Goal: Find specific page/section: Find specific page/section

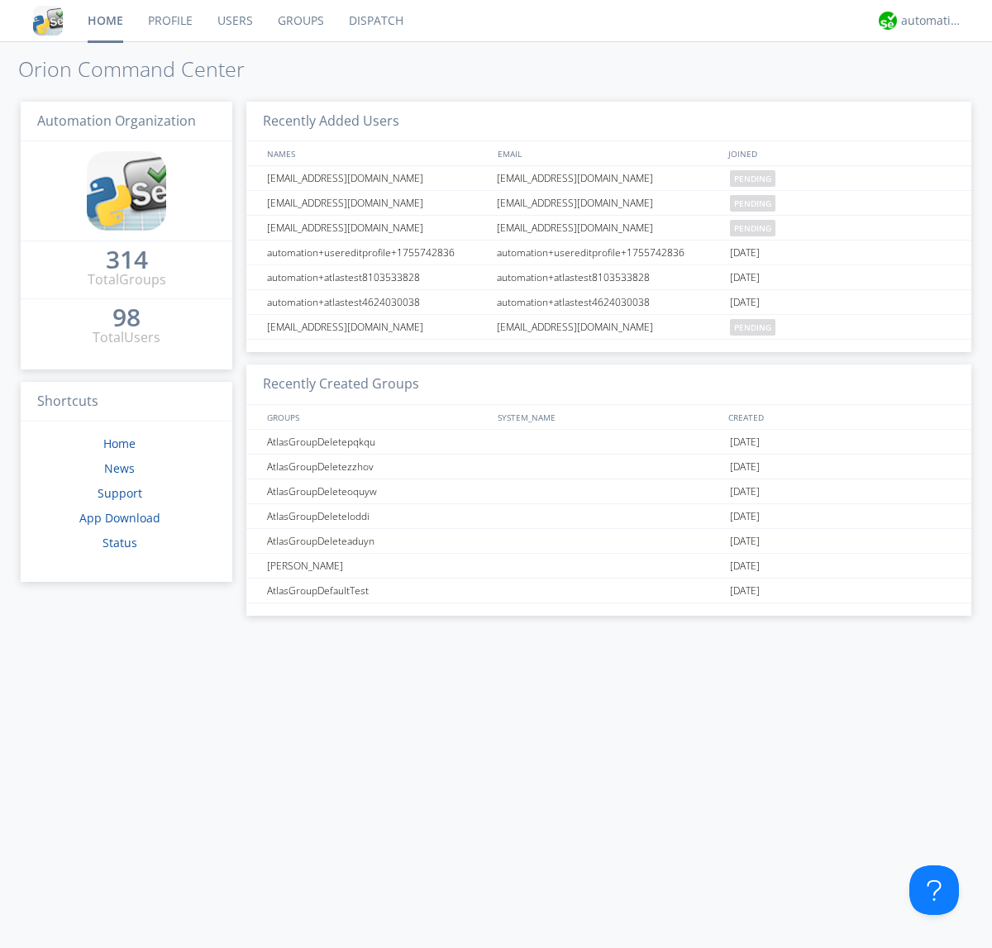
click at [374, 21] on link "Dispatch" at bounding box center [375, 20] width 79 height 41
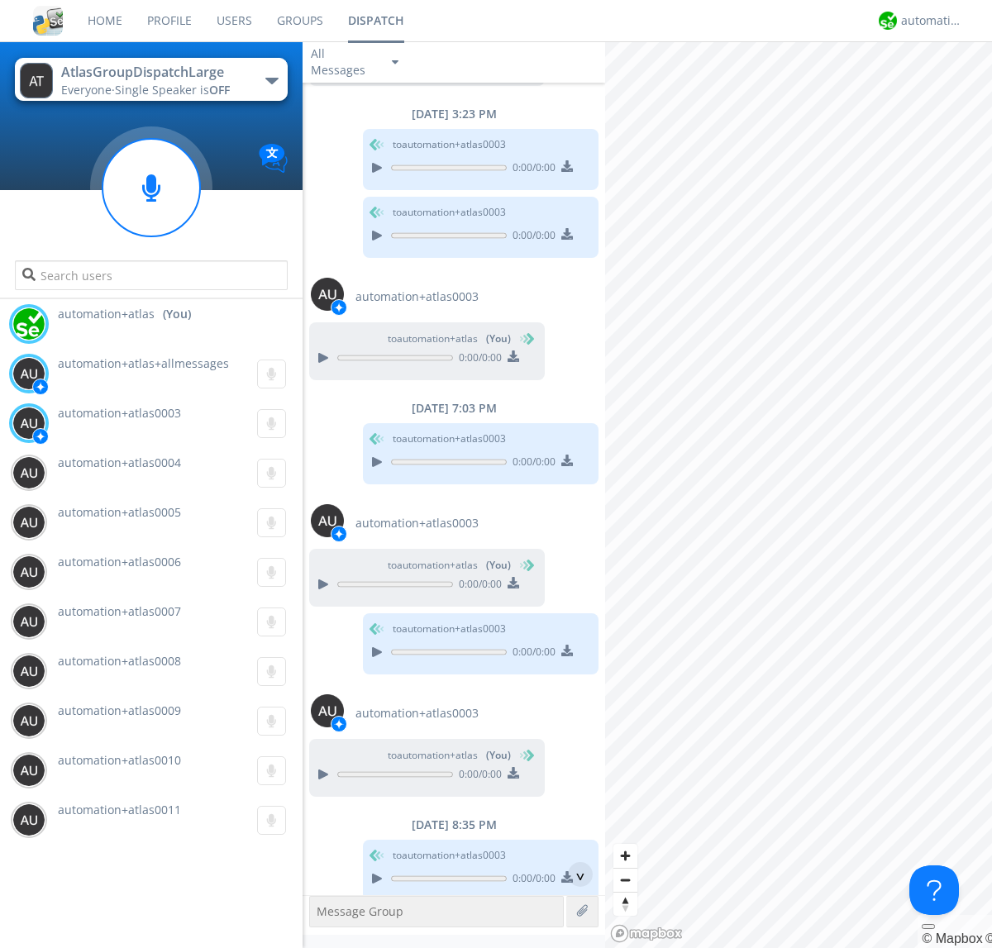
scroll to position [614, 0]
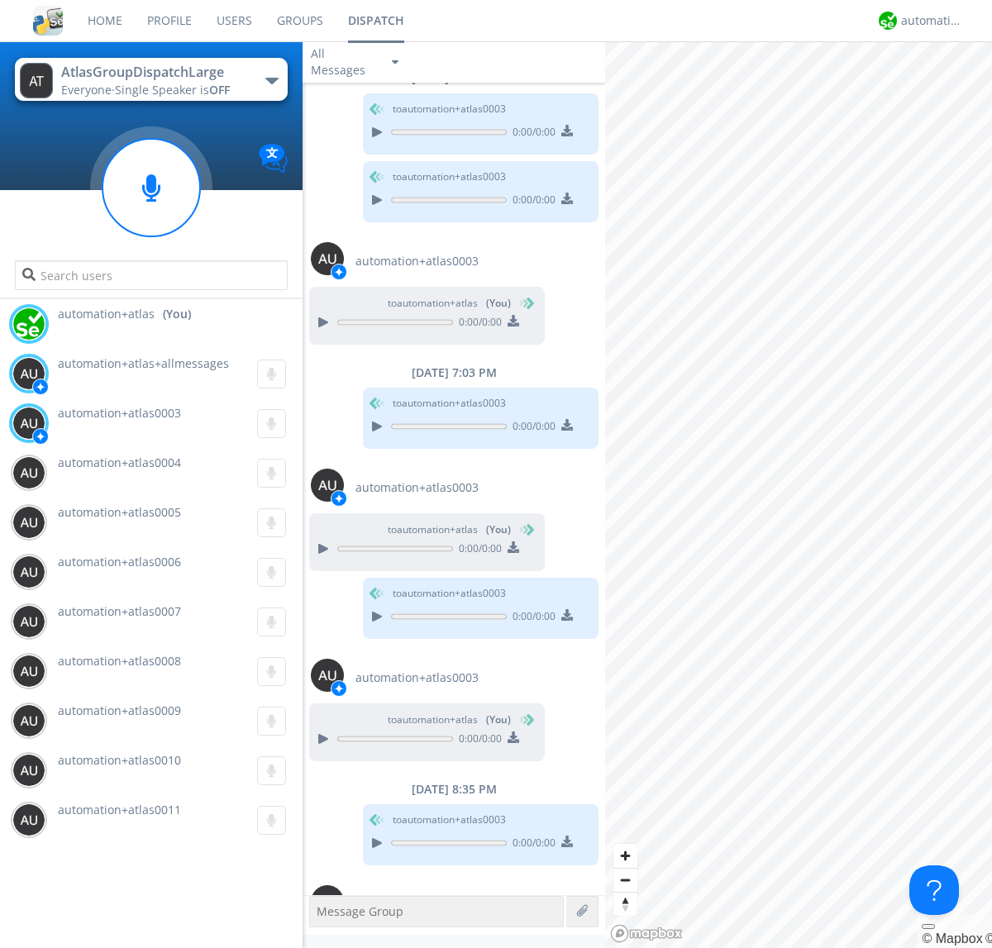
click at [271, 80] on div "button" at bounding box center [271, 81] width 13 height 7
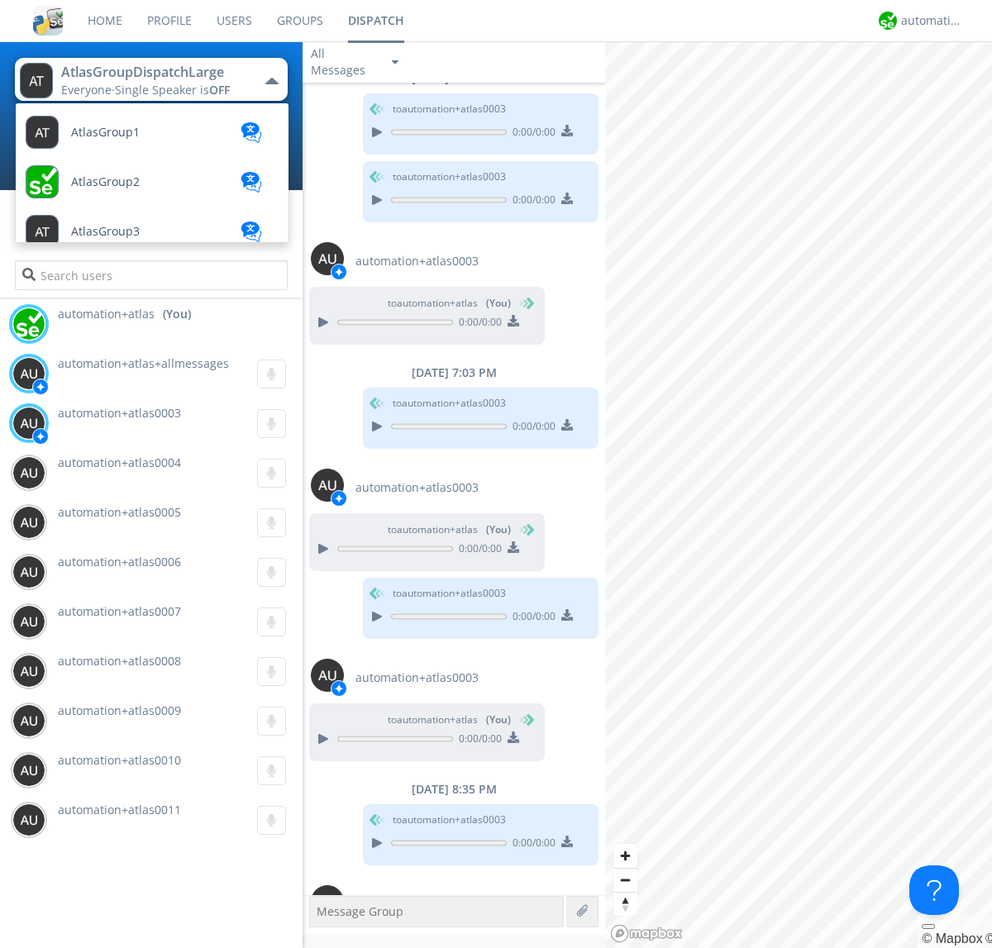
click at [125, 139] on span "AtlasGroupDispatch" at bounding box center [105, 132] width 69 height 12
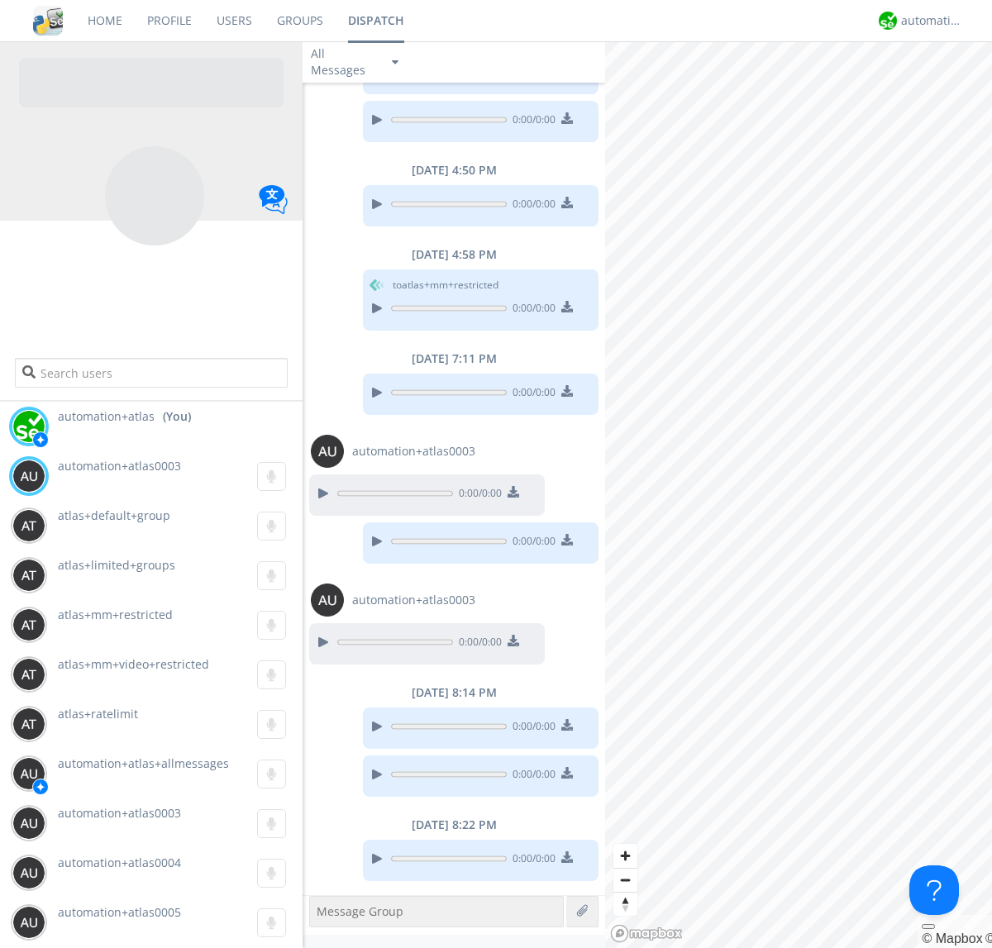
scroll to position [837, 0]
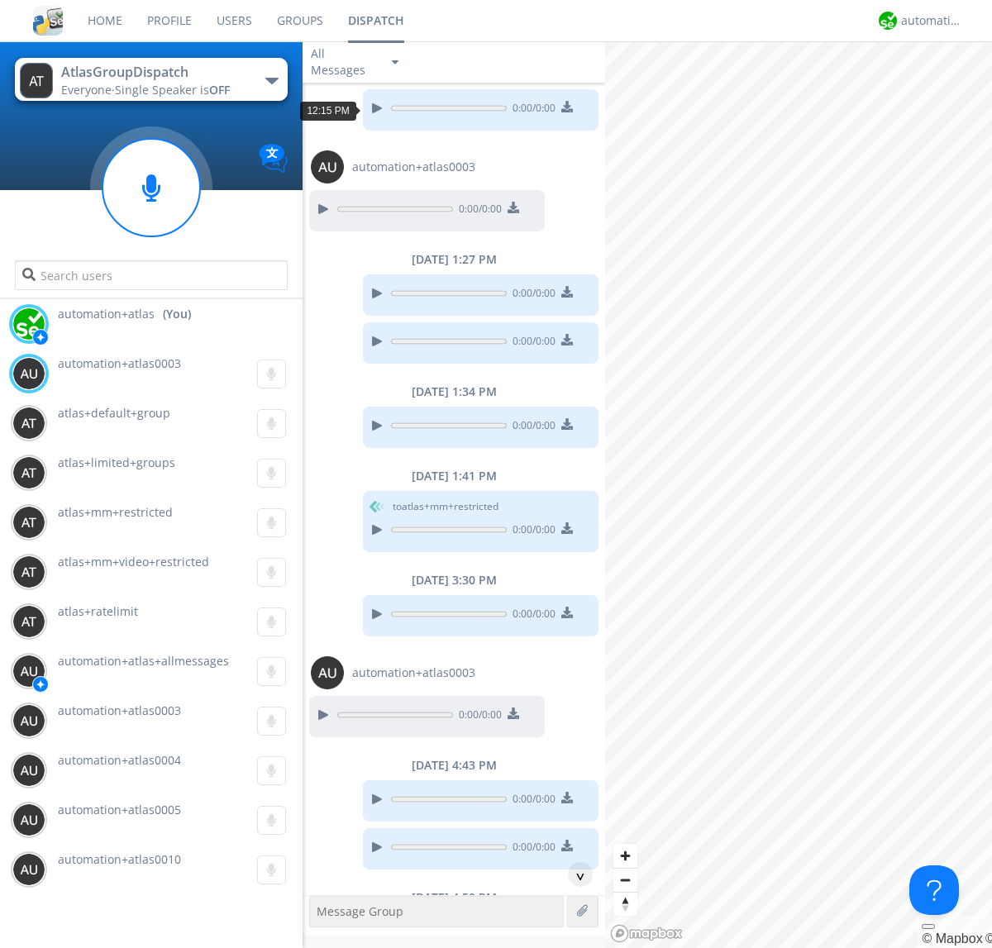
scroll to position [30, 0]
click at [574, 874] on div "^" at bounding box center [580, 874] width 25 height 25
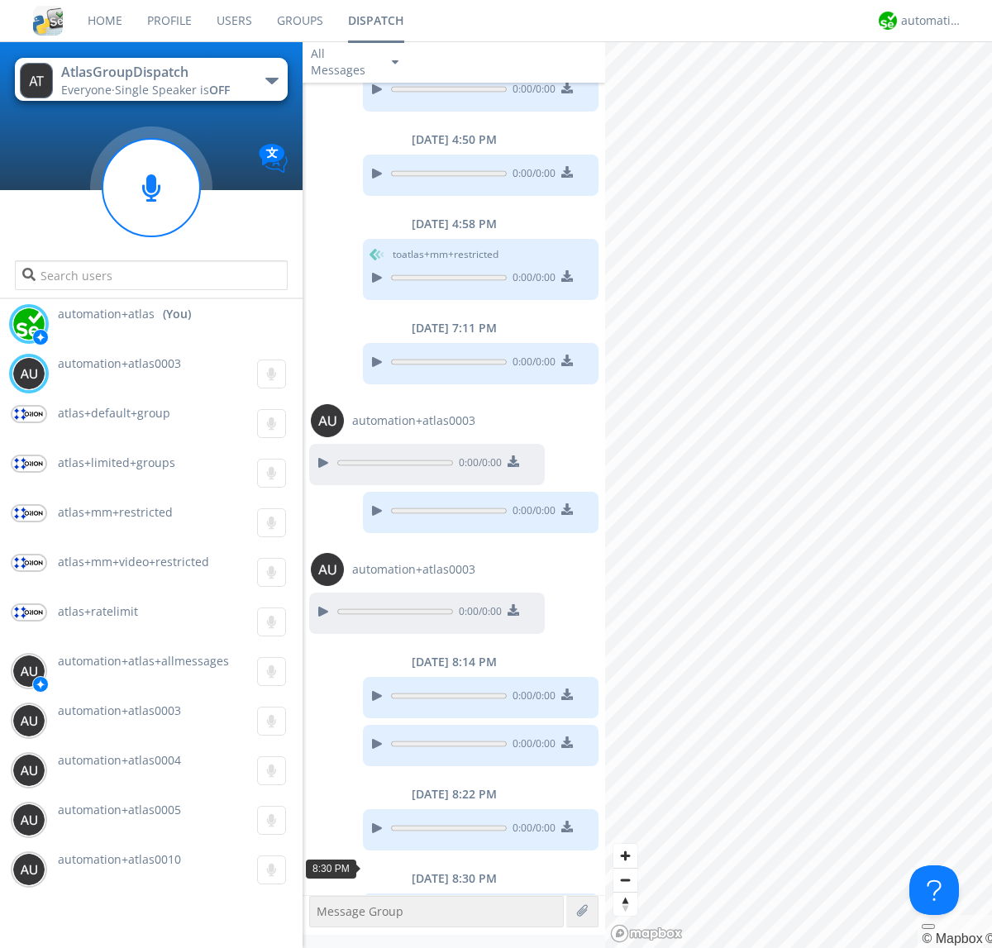
scroll to position [821, 0]
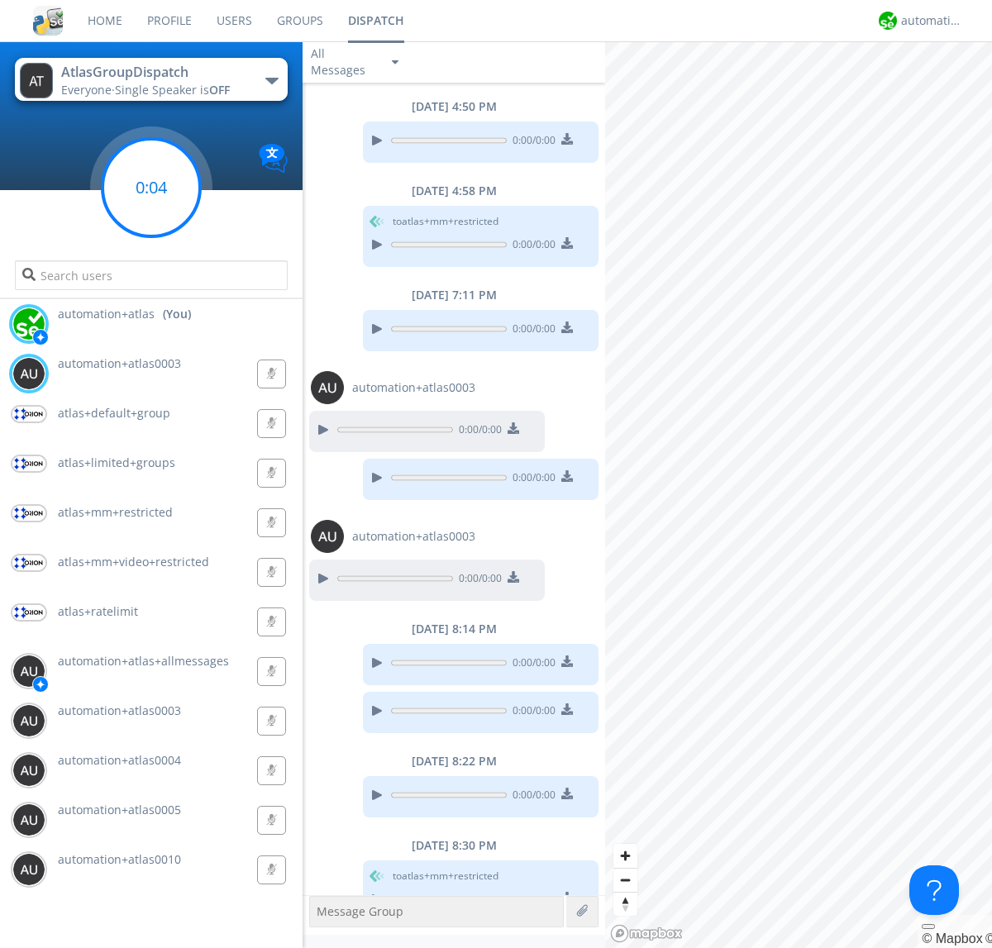
click at [151, 188] on g at bounding box center [151, 188] width 98 height 98
